Goal: Task Accomplishment & Management: Manage account settings

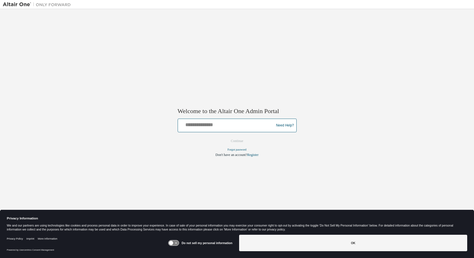
click at [239, 122] on input "text" at bounding box center [226, 124] width 93 height 8
type input "**********"
click at [236, 141] on button "Continue" at bounding box center [237, 141] width 24 height 8
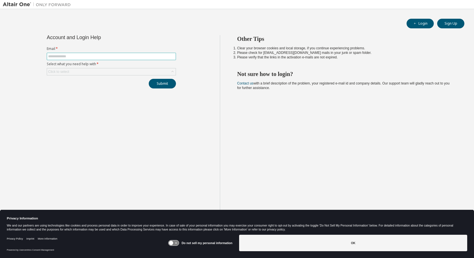
click at [106, 57] on input "text" at bounding box center [111, 56] width 126 height 5
click at [173, 73] on icon at bounding box center [173, 72] width 6 height 6
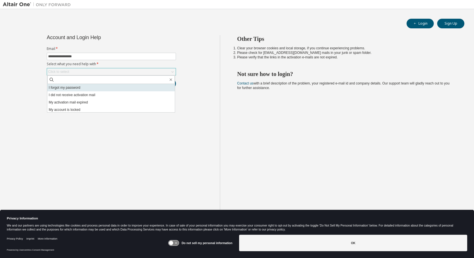
click at [72, 88] on li "I forgot my password" at bounding box center [110, 87] width 127 height 7
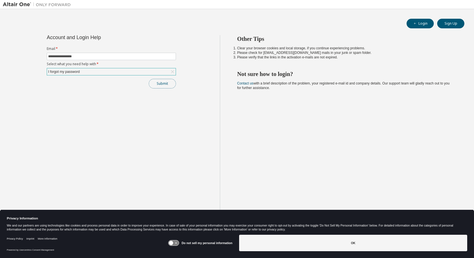
click at [161, 86] on button "Submit" at bounding box center [162, 84] width 27 height 10
click at [170, 86] on button "Submit" at bounding box center [162, 84] width 27 height 10
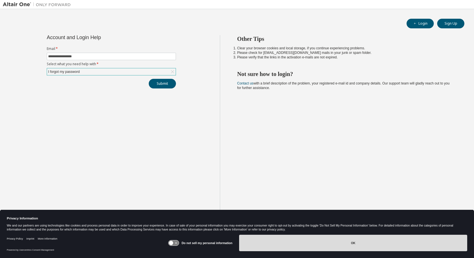
click at [362, 239] on button "OK" at bounding box center [353, 242] width 228 height 16
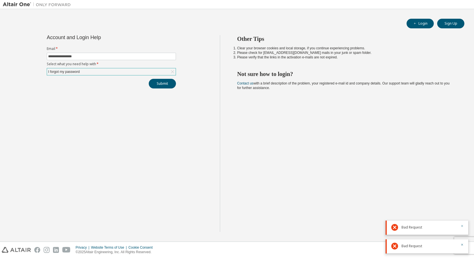
click at [462, 225] on icon "button" at bounding box center [462, 226] width 2 height 2
click at [461, 245] on icon "button" at bounding box center [462, 244] width 2 height 2
click at [161, 86] on button "Submit" at bounding box center [162, 84] width 27 height 10
click at [462, 244] on icon "button" at bounding box center [461, 244] width 3 height 3
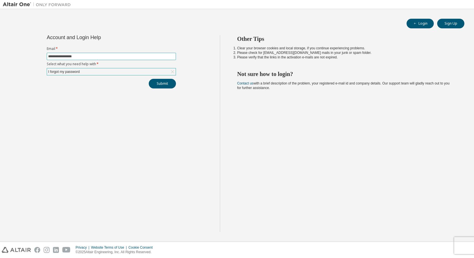
click at [89, 55] on input "**********" at bounding box center [111, 56] width 126 height 5
type input "**********"
click at [153, 83] on button "Submit" at bounding box center [162, 84] width 27 height 10
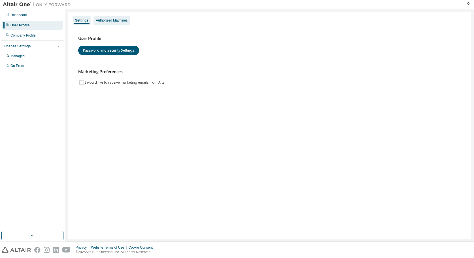
click at [105, 17] on div "Authorized Machines" at bounding box center [111, 20] width 36 height 9
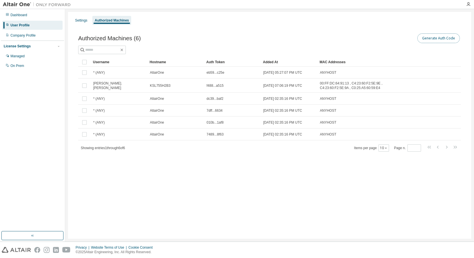
click at [437, 38] on button "Generate Auth Code" at bounding box center [438, 38] width 42 height 10
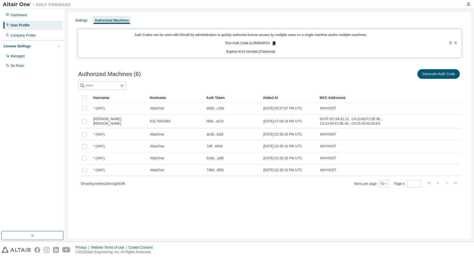
click at [274, 43] on icon at bounding box center [273, 43] width 3 height 4
